Goal: Task Accomplishment & Management: Manage account settings

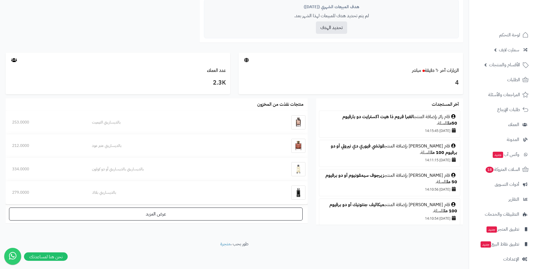
scroll to position [247, 0]
click at [452, 69] on link "الزيارات آخر ٦٠ دقيقة مباشر" at bounding box center [435, 70] width 47 height 7
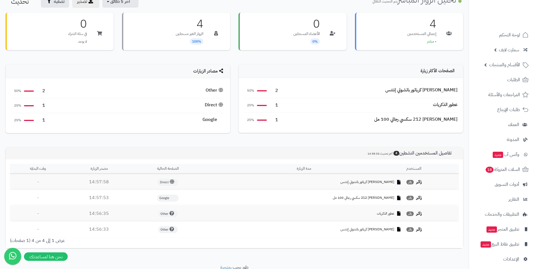
scroll to position [53, 0]
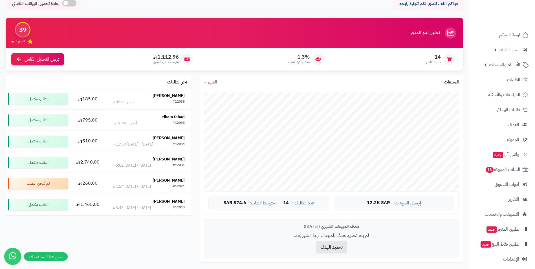
scroll to position [27, 0]
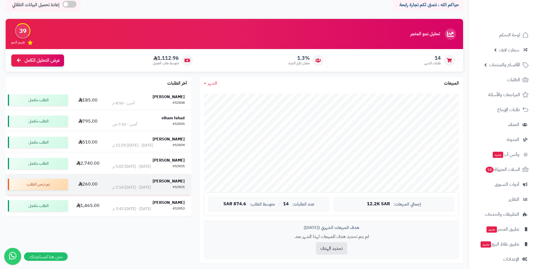
click at [166, 181] on strong "[PERSON_NAME]" at bounding box center [169, 181] width 32 height 6
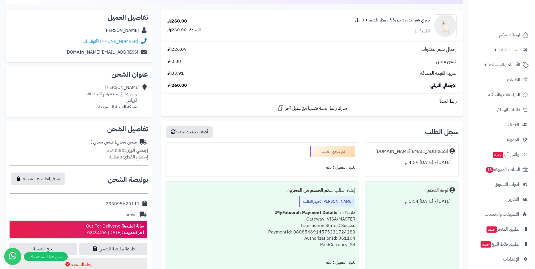
scroll to position [76, 0]
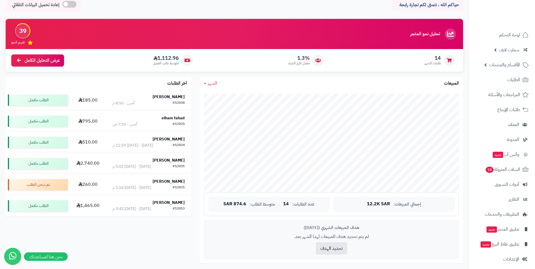
scroll to position [4, 0]
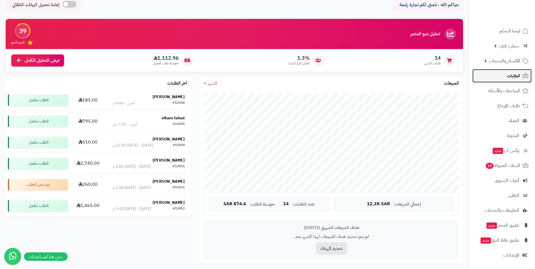
click at [514, 76] on span "الطلبات" at bounding box center [513, 76] width 13 height 8
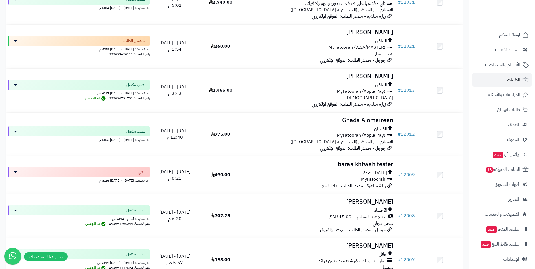
scroll to position [236, 0]
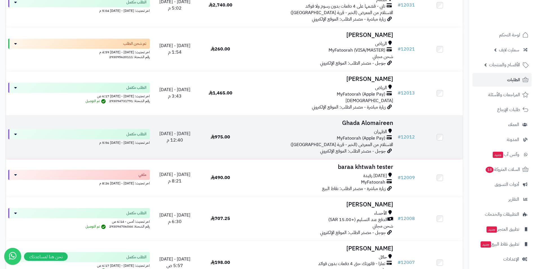
click at [450, 131] on td at bounding box center [440, 137] width 46 height 44
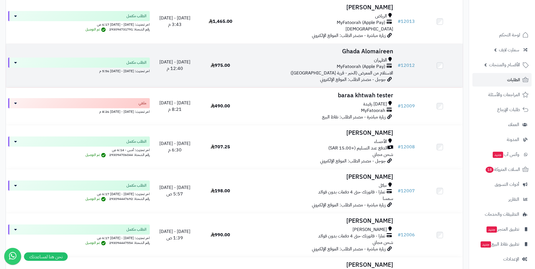
scroll to position [307, 0]
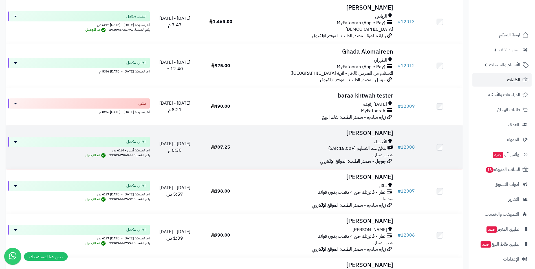
click at [388, 131] on h3 "حسين الصفار" at bounding box center [320, 133] width 148 height 6
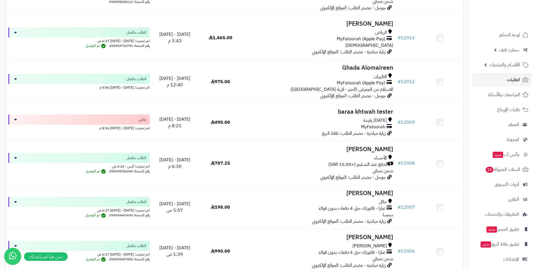
scroll to position [288, 0]
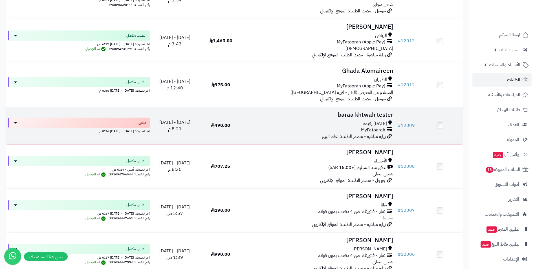
click at [353, 114] on h3 "baraa khtwah tester" at bounding box center [320, 115] width 148 height 6
